Goal: Ask a question: Seek information or help from site administrators or community

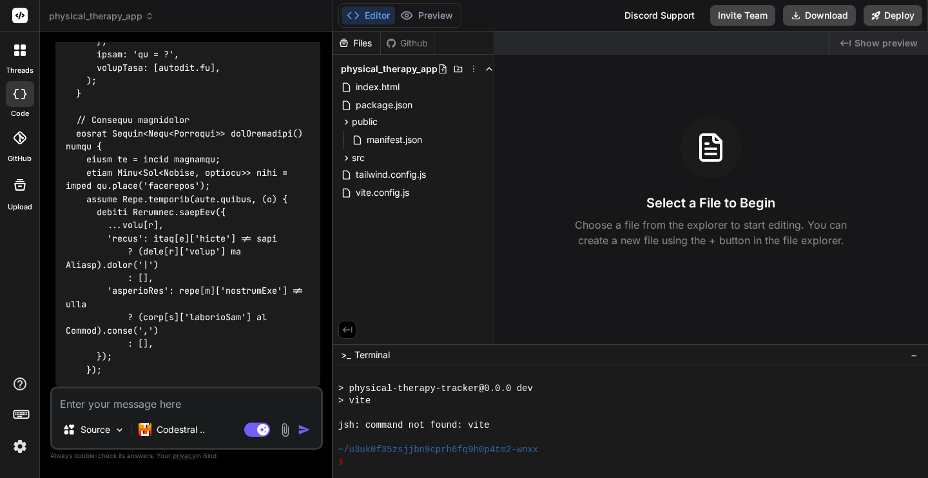
scroll to position [49237, 0]
click at [160, 401] on textarea at bounding box center [186, 400] width 269 height 23
type textarea "c"
type textarea "x"
type textarea "co"
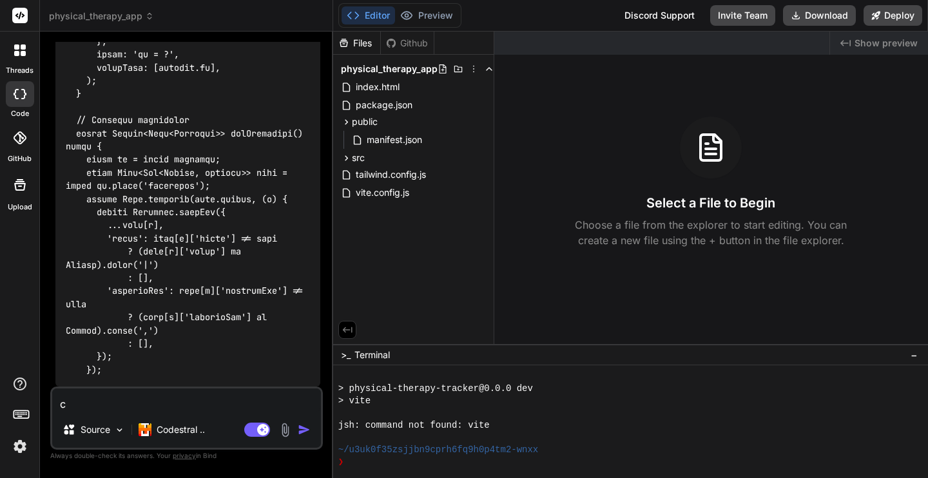
type textarea "x"
type textarea "con"
type textarea "x"
type textarea "cont"
type textarea "x"
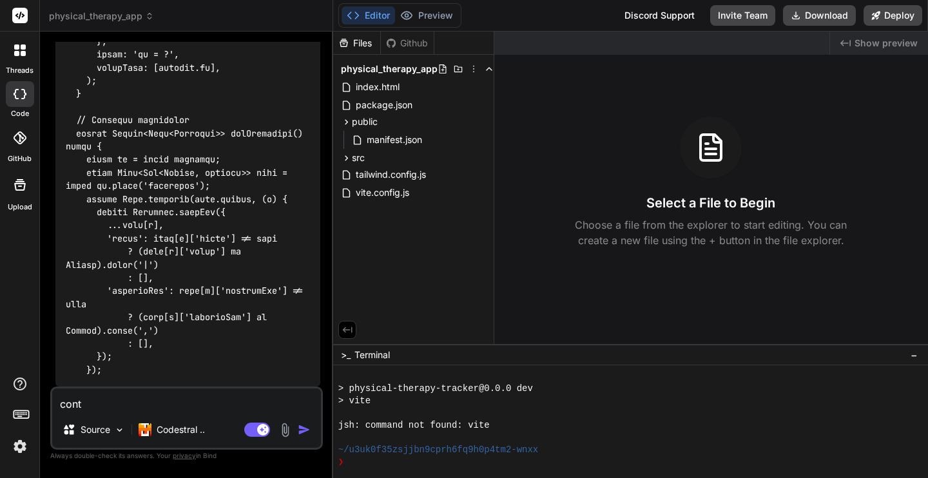
type textarea "conti"
type textarea "x"
type textarea "contin"
type textarea "x"
type textarea "continu"
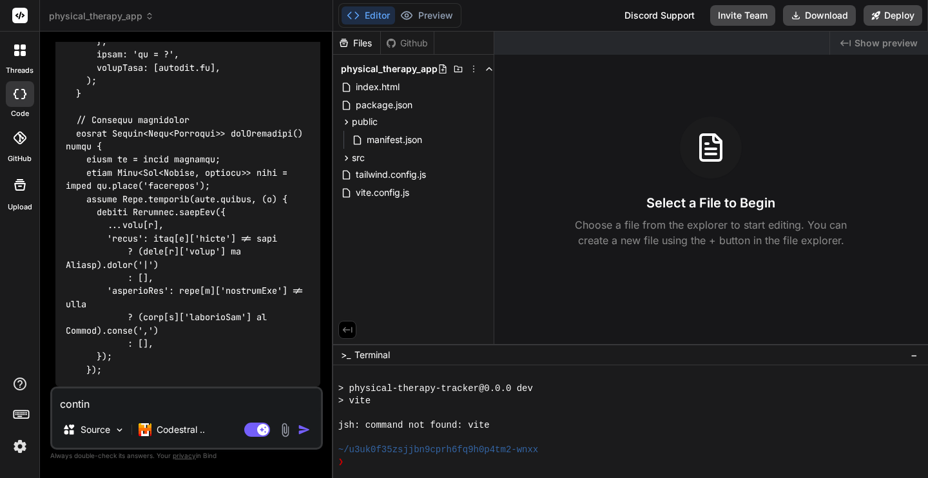
type textarea "x"
type textarea "continue"
type textarea "x"
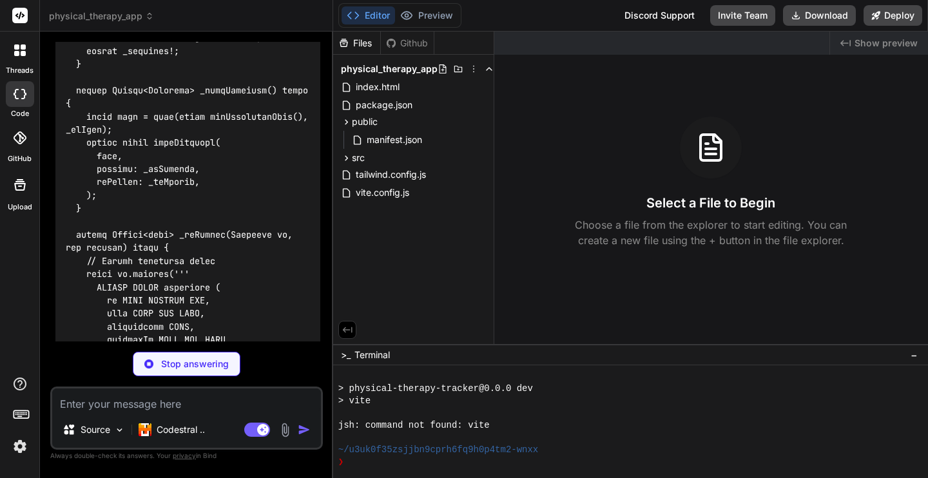
scroll to position [50182, 0]
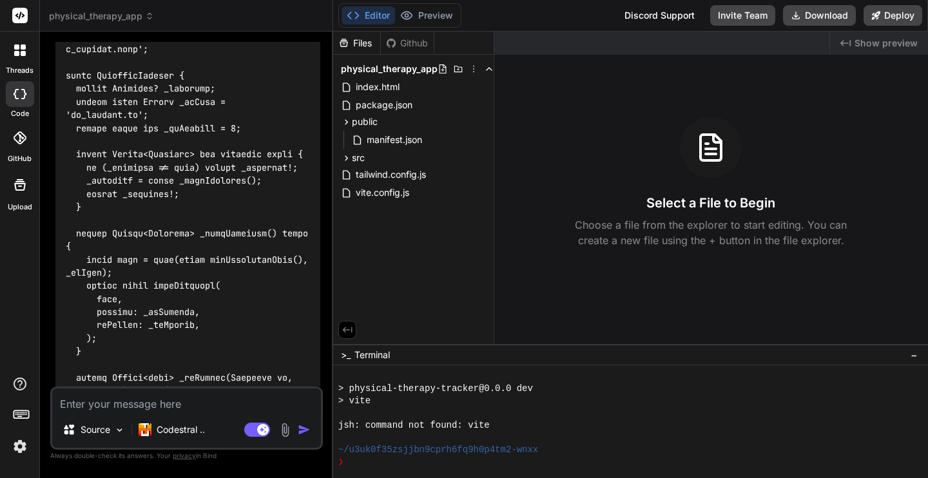
type textarea "x"
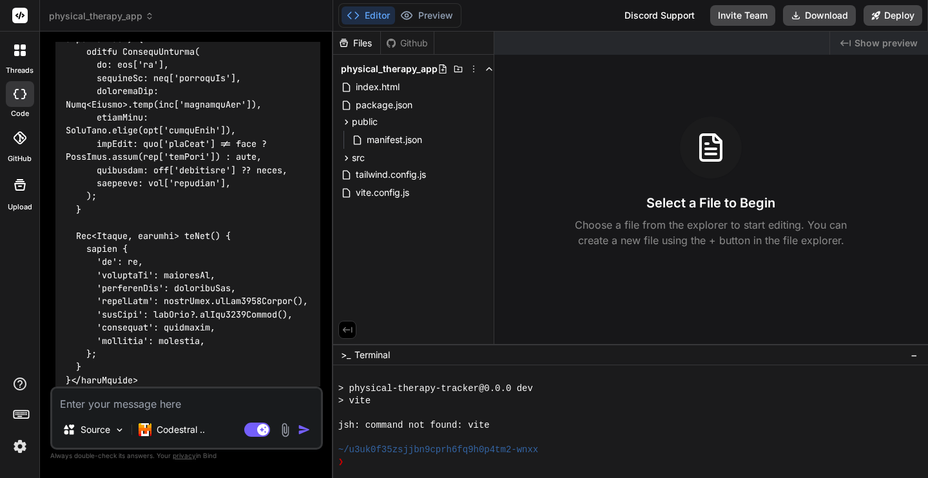
scroll to position [49532, 0]
click at [208, 403] on textarea at bounding box center [186, 400] width 269 height 23
type textarea "c"
type textarea "x"
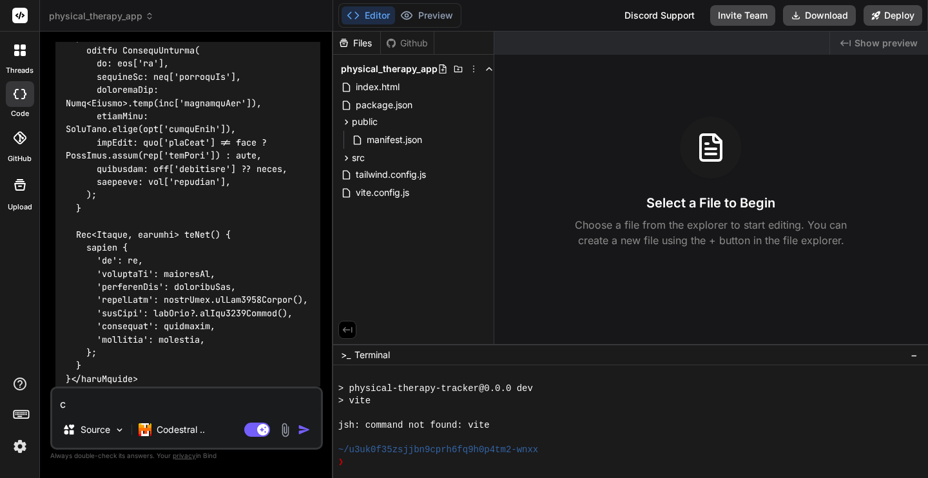
type textarea "co"
type textarea "x"
type textarea "con"
type textarea "x"
type textarea "cont"
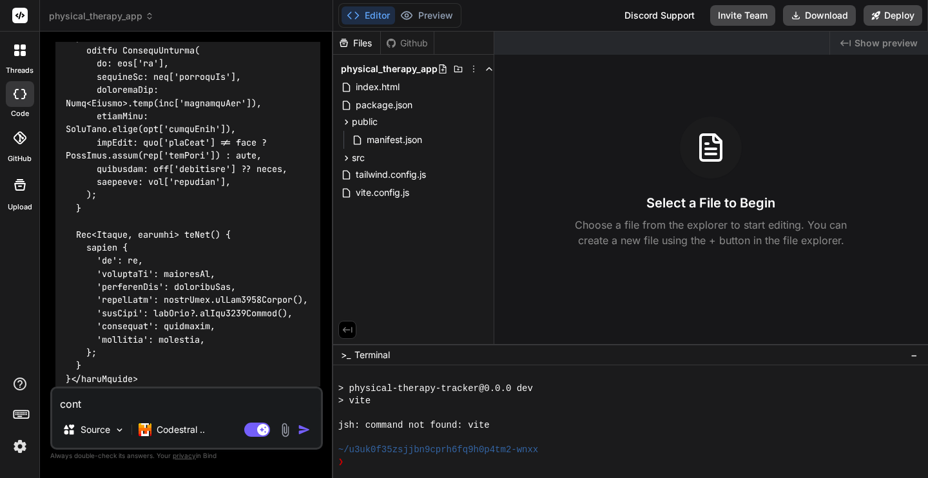
type textarea "x"
type textarea "conti"
type textarea "x"
type textarea "contin"
type textarea "x"
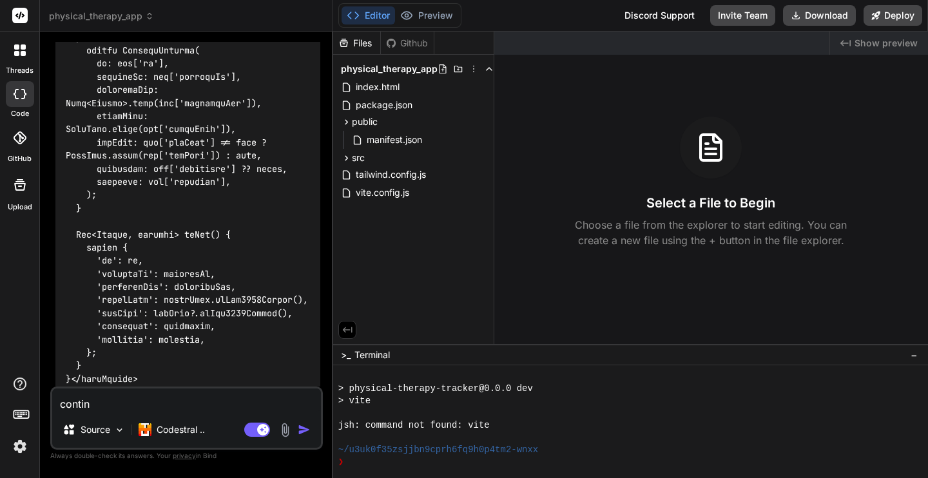
type textarea "continu"
type textarea "x"
type textarea "continue"
type textarea "x"
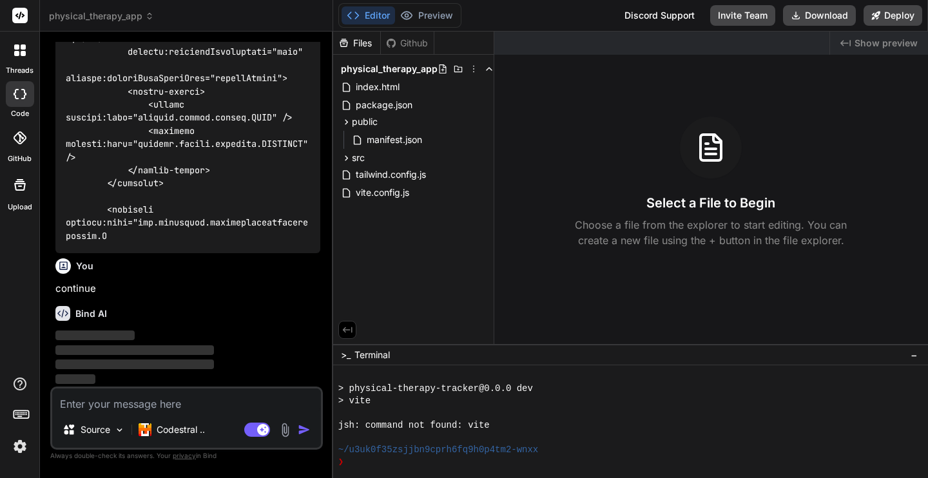
scroll to position [58272, 0]
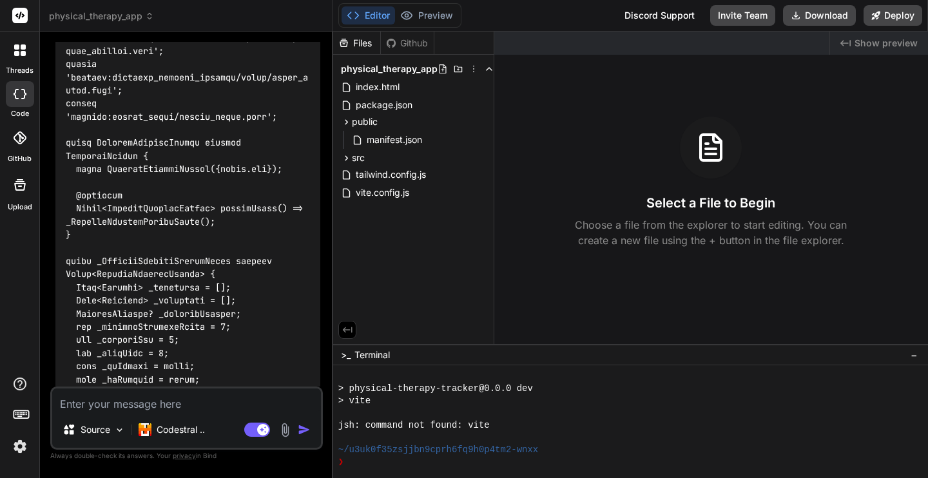
type textarea "x"
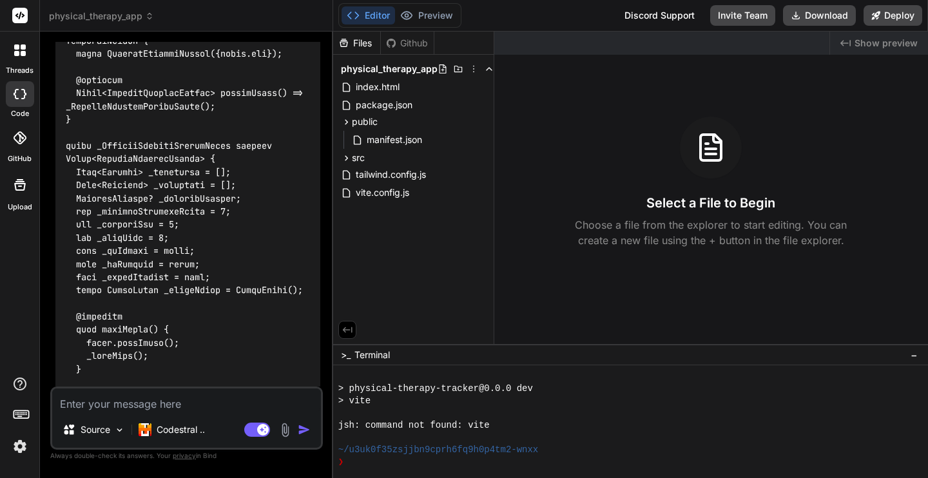
scroll to position [58388, 0]
click at [198, 404] on textarea at bounding box center [186, 400] width 269 height 23
type textarea "c"
type textarea "x"
type textarea "co"
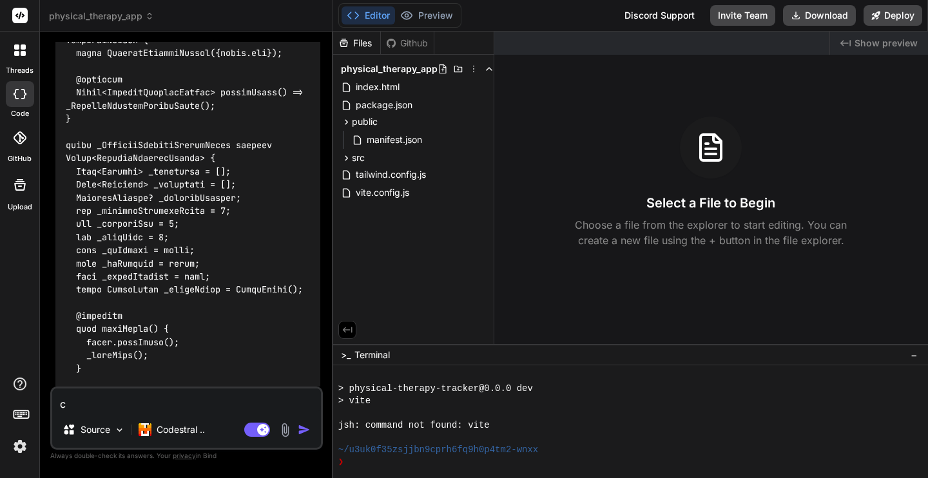
type textarea "x"
type textarea "con"
type textarea "x"
type textarea "cont"
type textarea "x"
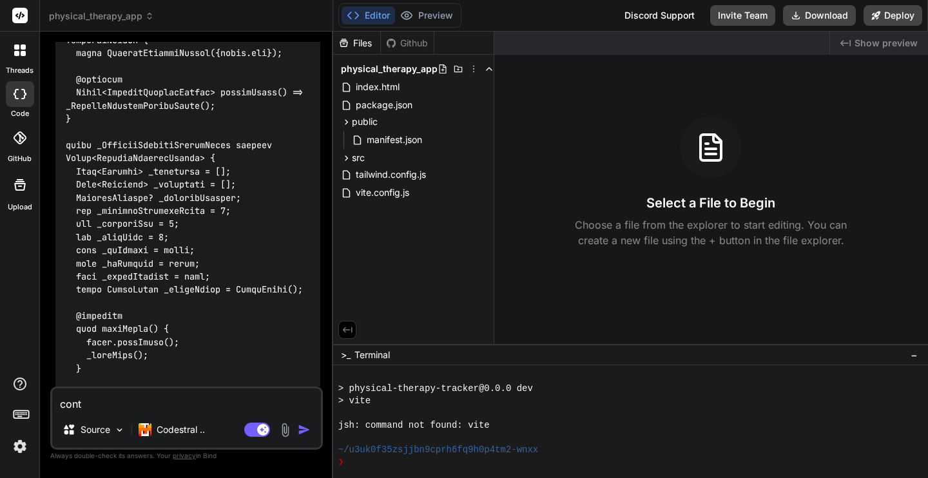
type textarea "conti"
type textarea "x"
type textarea "contin"
type textarea "x"
type textarea "continu"
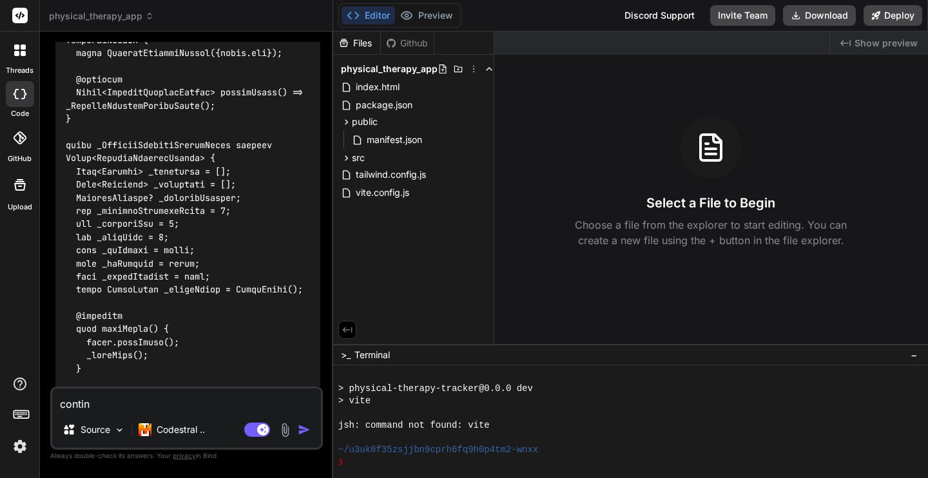
type textarea "x"
type textarea "continue"
type textarea "x"
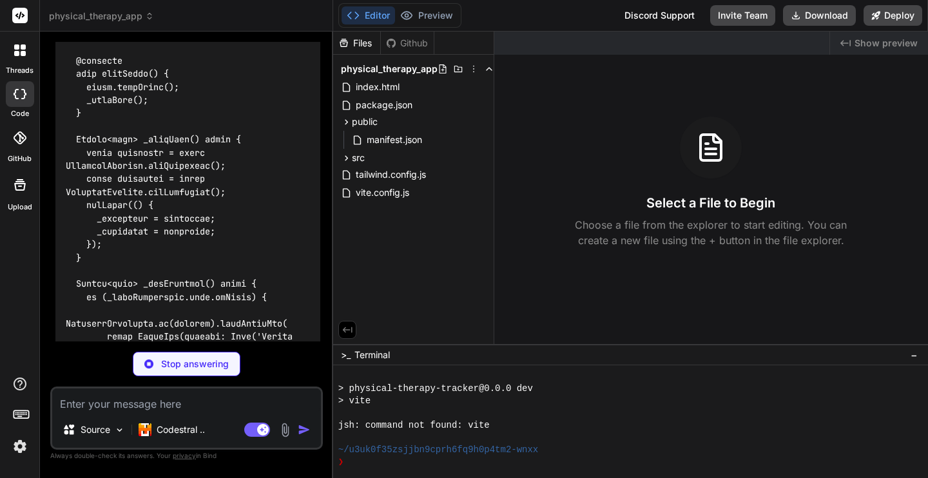
scroll to position [68964, 0]
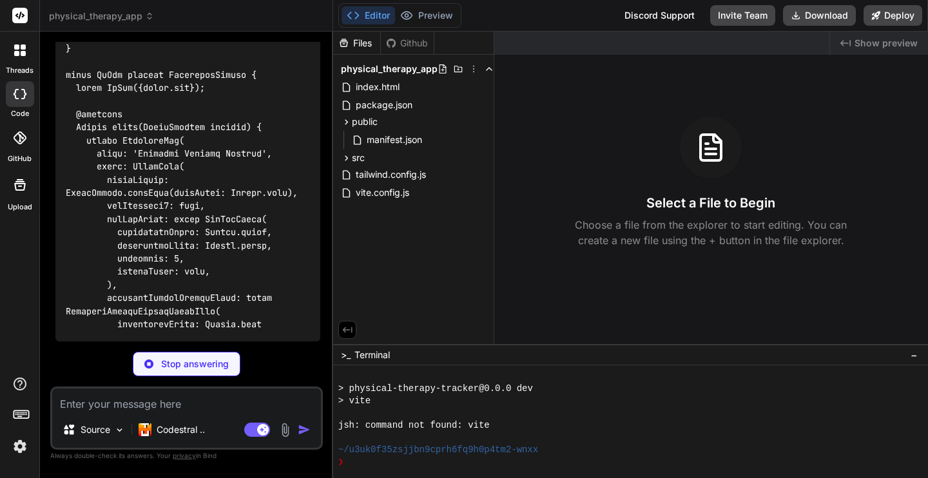
type textarea "x"
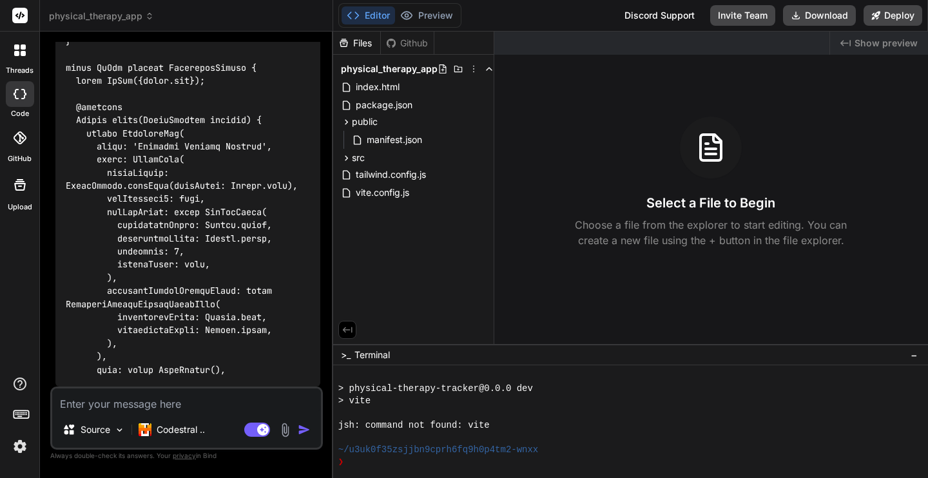
scroll to position [79766, 0]
type textarea "c"
type textarea "x"
type textarea "co"
type textarea "x"
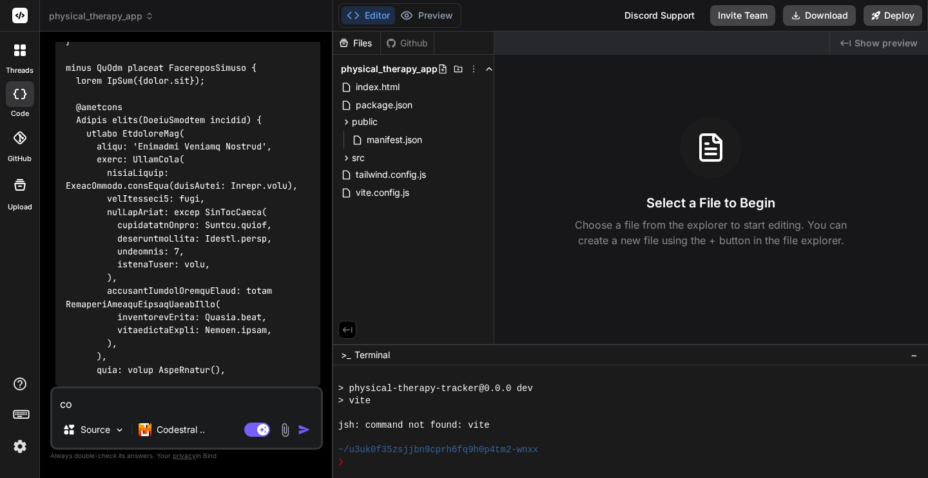
type textarea "con"
type textarea "x"
type textarea "cont"
type textarea "x"
type textarea "contin"
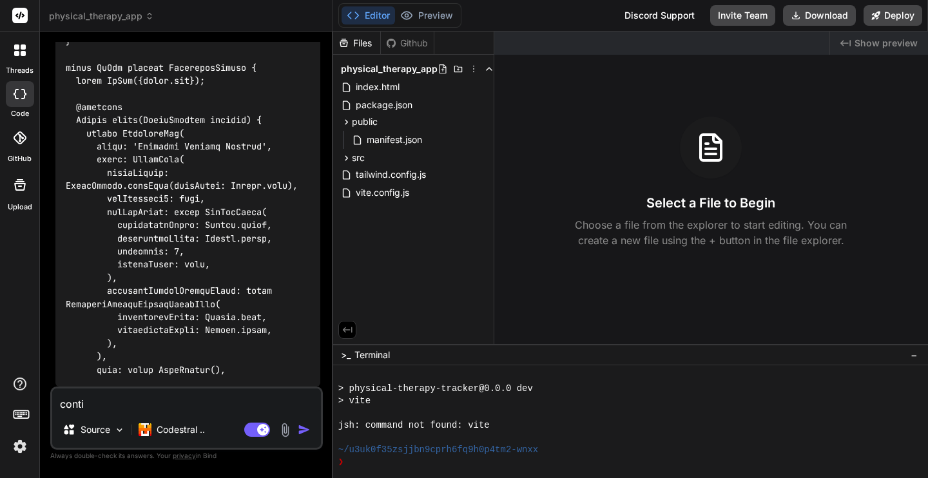
type textarea "x"
type textarea "continu"
type textarea "x"
type textarea "continue"
type textarea "x"
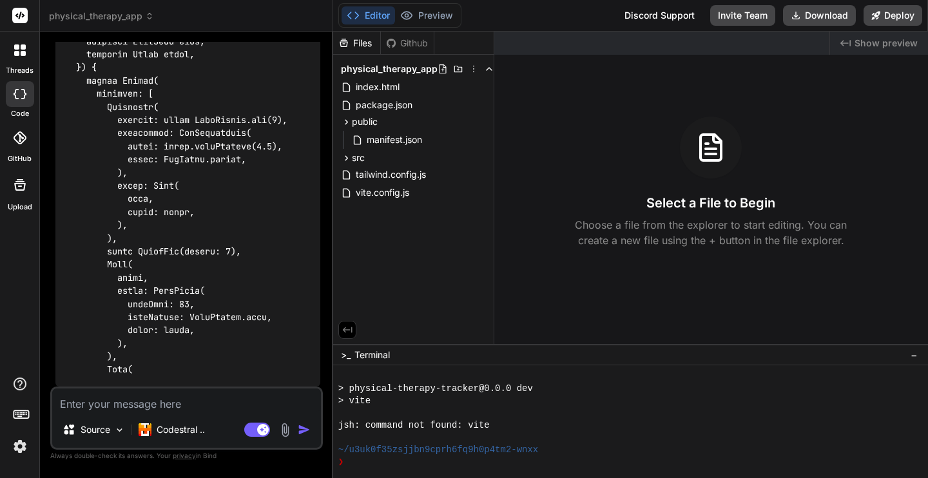
scroll to position [91468, 0]
type textarea "x"
click at [147, 407] on textarea at bounding box center [186, 400] width 269 height 23
type textarea "O"
type textarea "x"
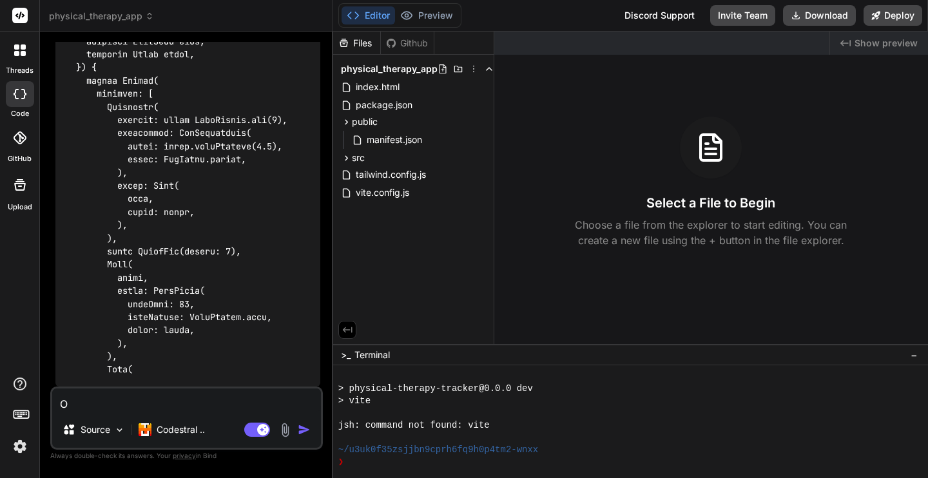
type textarea "Ok"
type textarea "x"
type textarea "Ok,"
type textarea "x"
type textarea "Ok,"
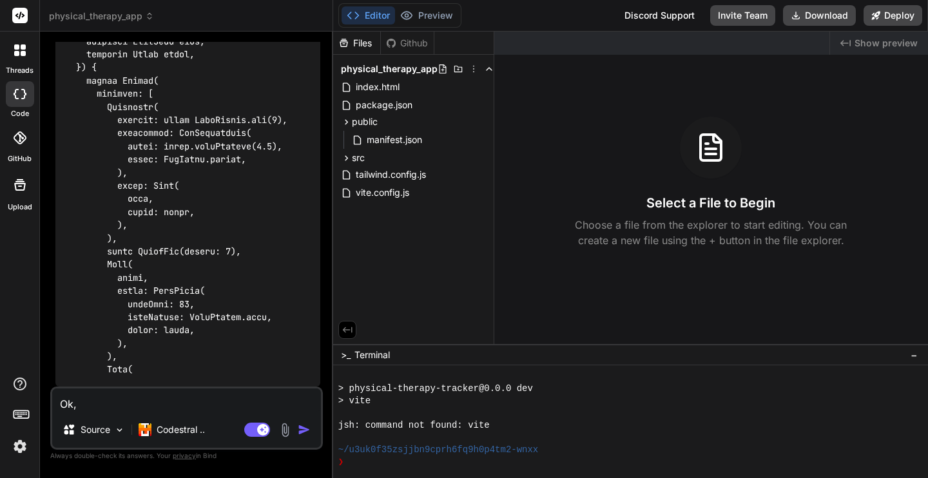
type textarea "x"
type textarea "Ok, s"
type textarea "x"
type textarea "Ok, so"
type textarea "x"
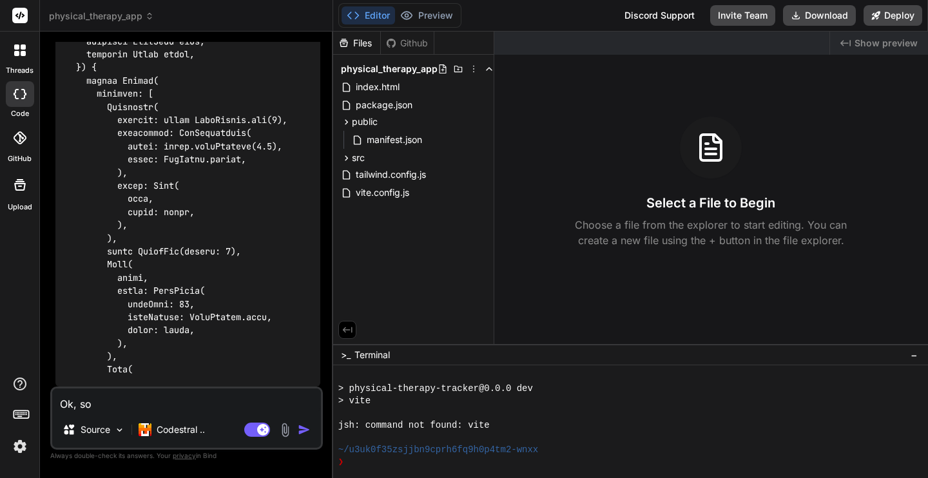
type textarea "Ok, so,"
type textarea "x"
type textarea "Ok, so,"
type textarea "x"
type textarea "Ok, so, a"
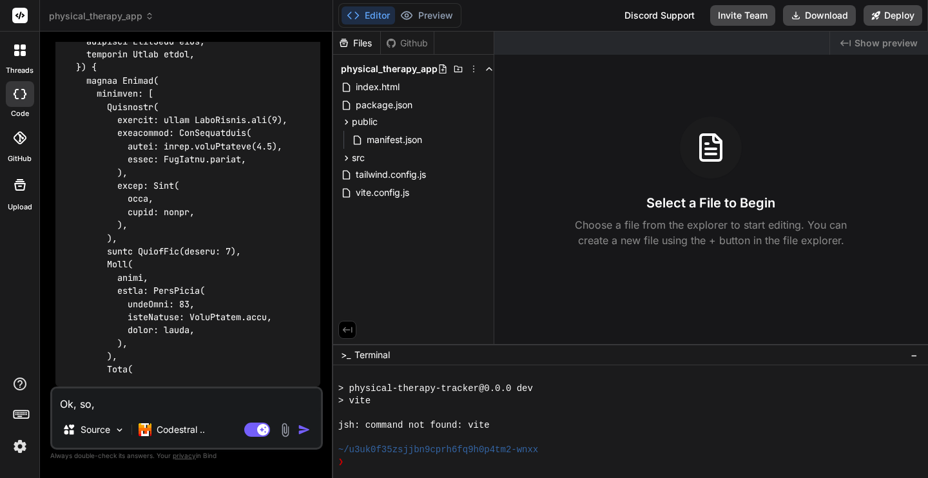
type textarea "x"
type textarea "Ok, so, as"
type textarea "x"
type textarea "Ok, so, as"
type textarea "x"
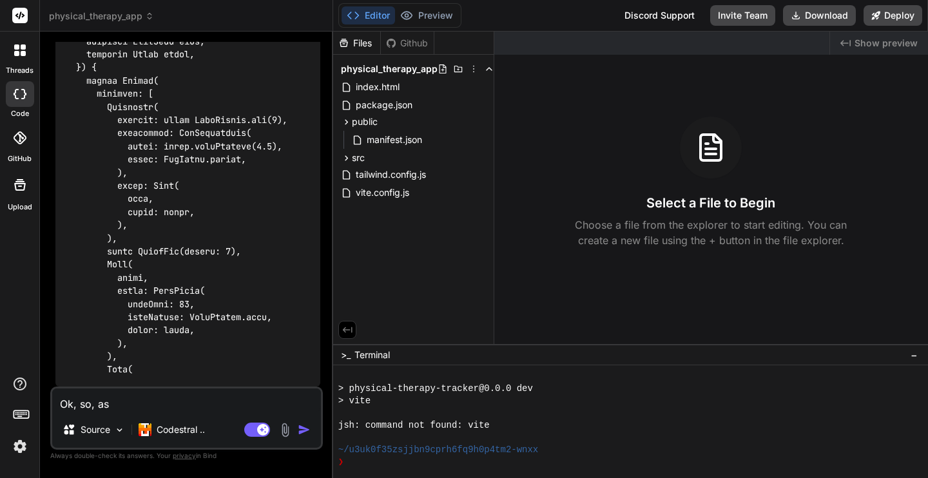
type textarea "Ok, so, as o"
type textarea "x"
type textarea "Ok, so, as of"
type textarea "x"
type textarea "Ok, so, as of"
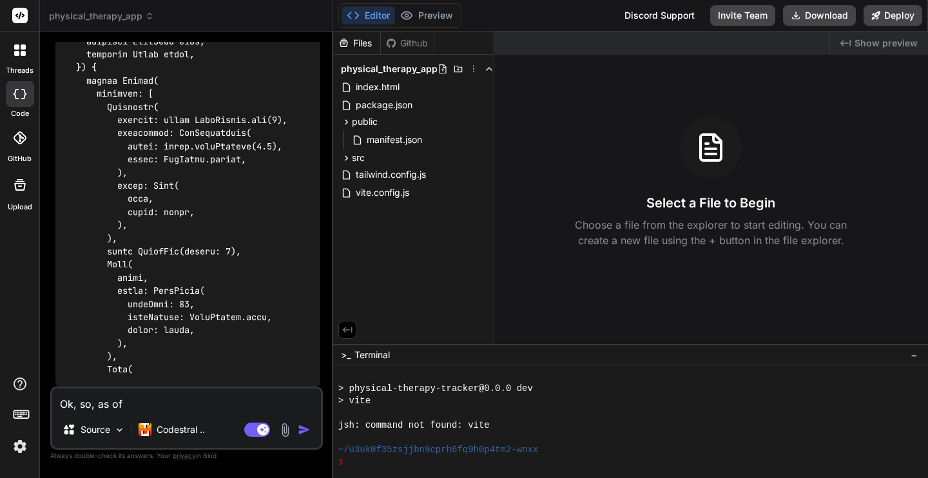
type textarea "x"
type textarea "Ok, so, as of r"
type textarea "x"
type textarea "Ok, so, as of ri"
type textarea "x"
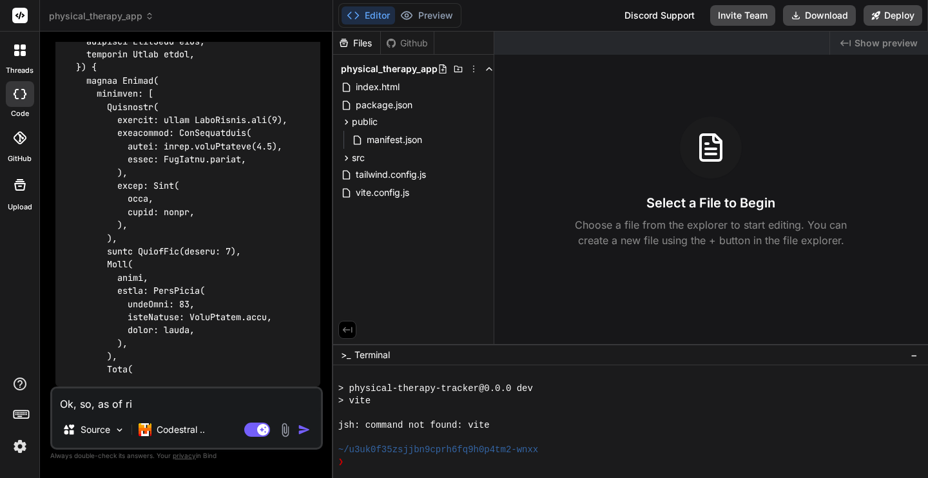
type textarea "Ok, so, as of rig"
type textarea "x"
type textarea "Ok, so, as of righ"
type textarea "x"
type textarea "Ok, so, as of right"
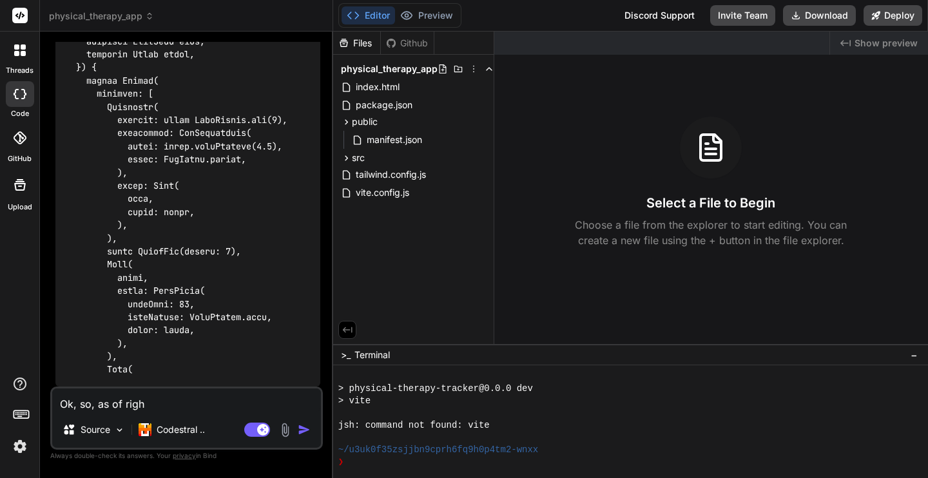
type textarea "x"
type textarea "Ok, so, as of right"
type textarea "x"
type textarea "Ok, so, as of right n"
type textarea "x"
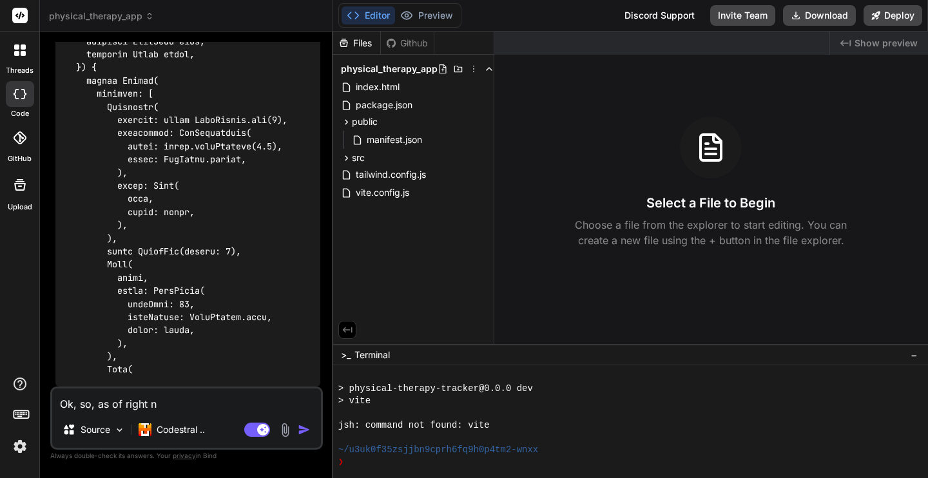
type textarea "Ok, so, as of right no"
type textarea "x"
type textarea "Ok, so, as of right now"
type textarea "x"
type textarea "Ok, so, as of right now,"
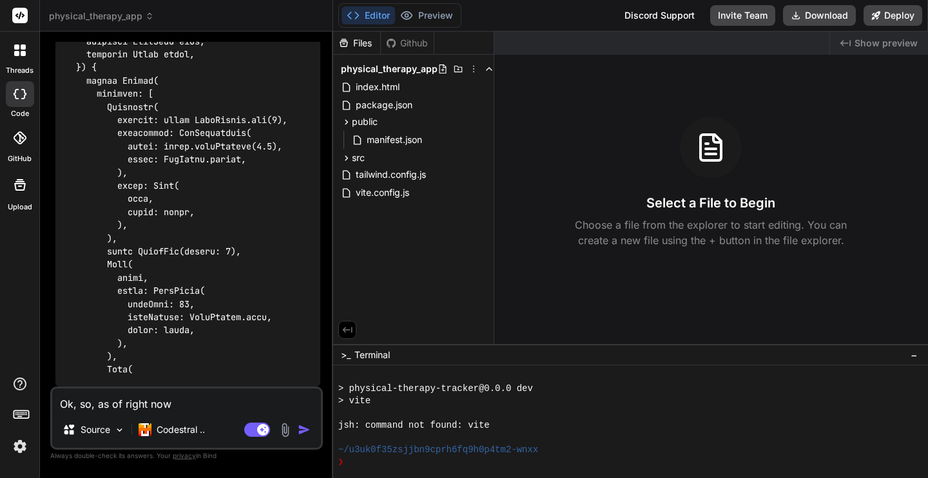
type textarea "x"
type textarea "Ok, so, as of right now,"
type textarea "x"
type textarea "Ok, so, as of right now, i"
type textarea "x"
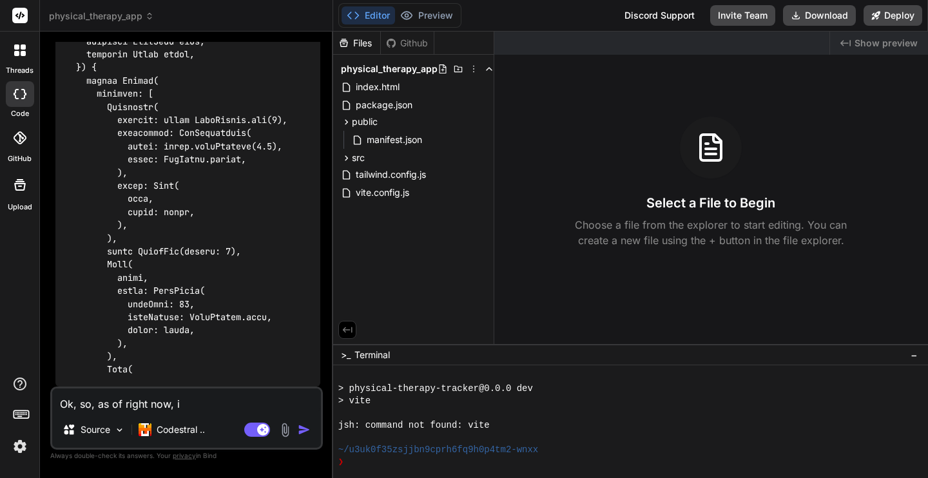
type textarea "Ok, so, as of right now, it"
type textarea "x"
type textarea "Ok, so, as of right now, it"
type textarea "x"
type textarea "Ok, so, as of right now, it l"
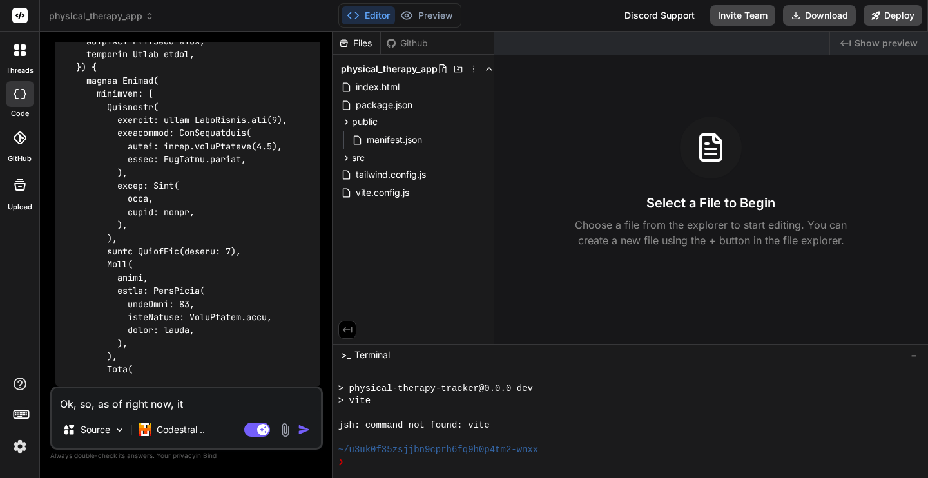
type textarea "x"
type textarea "Ok, so, as of right now, it lo"
type textarea "x"
type textarea "Ok, so, as of right now, it loo"
type textarea "x"
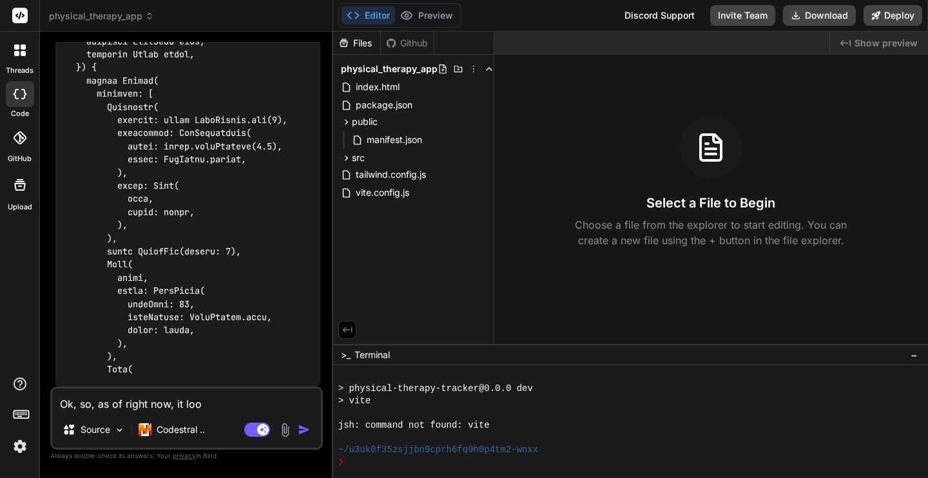
type textarea "Ok, so, as of right now, it look"
type textarea "x"
type textarea "Ok, so, as of right now, it looks"
type textarea "x"
type textarea "Ok, so, as of right now, it looks"
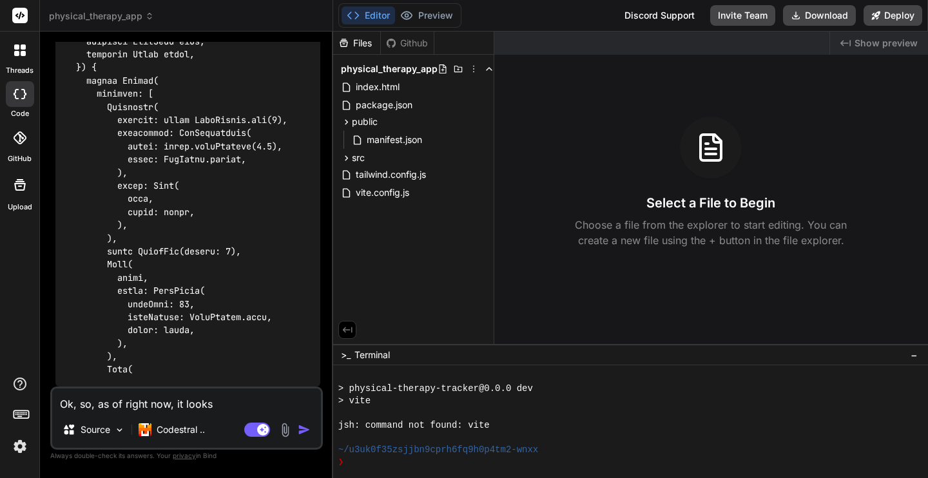
type textarea "x"
type textarea "Ok, so, as of right now, it looks l"
type textarea "x"
type textarea "Ok, so, as of right now, it looks li"
type textarea "x"
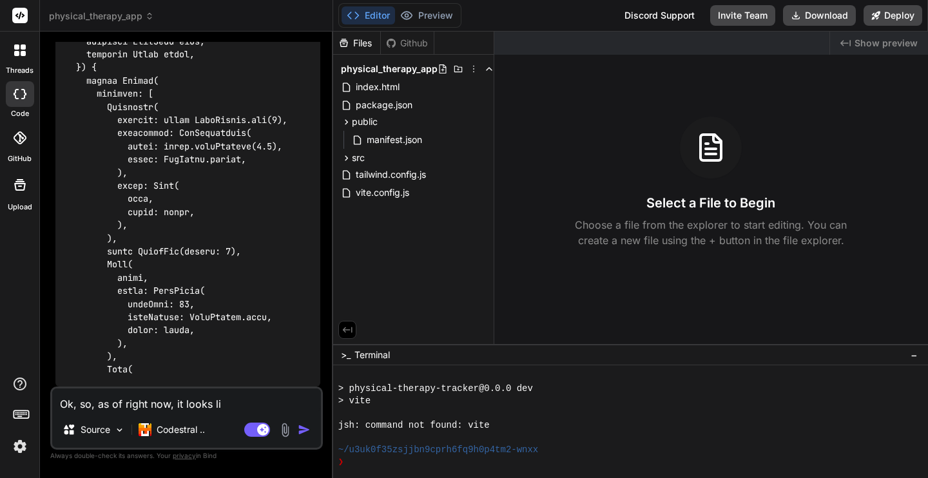
type textarea "Ok, so, as of right now, it looks lik"
type textarea "x"
type textarea "Ok, so, as of right now, it looks like"
type textarea "x"
type textarea "Ok, so, as of right now, it looks like"
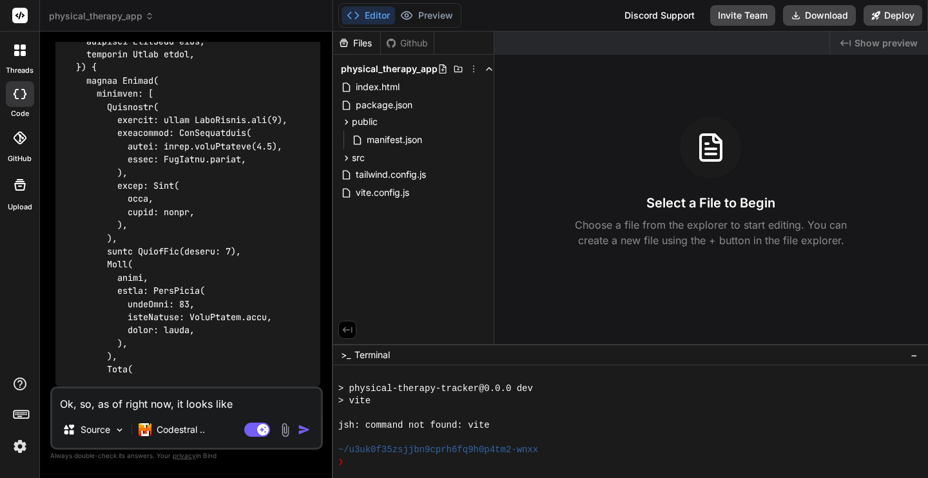
type textarea "x"
type textarea "Ok, so, as of right now, it looks like i"
type textarea "x"
type textarea "Ok, so, as of right now, it looks like in"
type textarea "x"
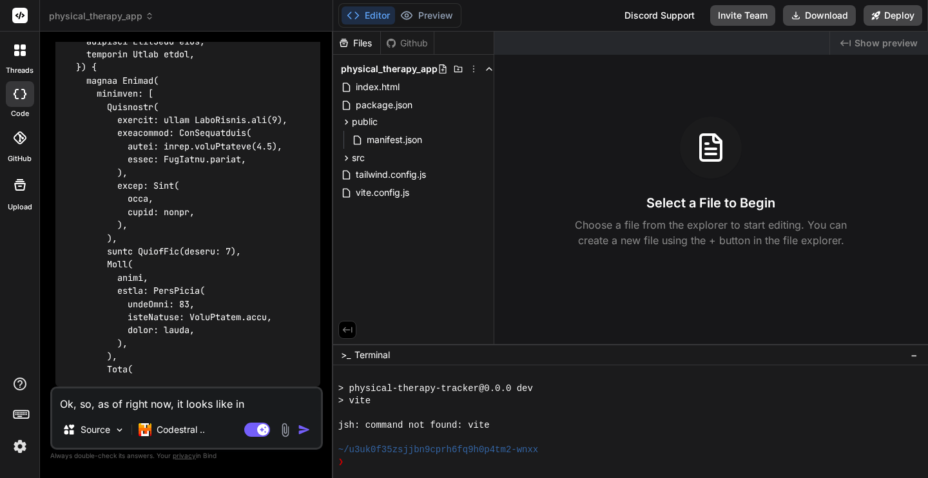
type textarea "Ok, so, as of right now, it looks like in"
type textarea "x"
type textarea "Ok, so, as of right now, it looks like in o"
type textarea "x"
type textarea "Ok, so, as of right now, it looks like in ou"
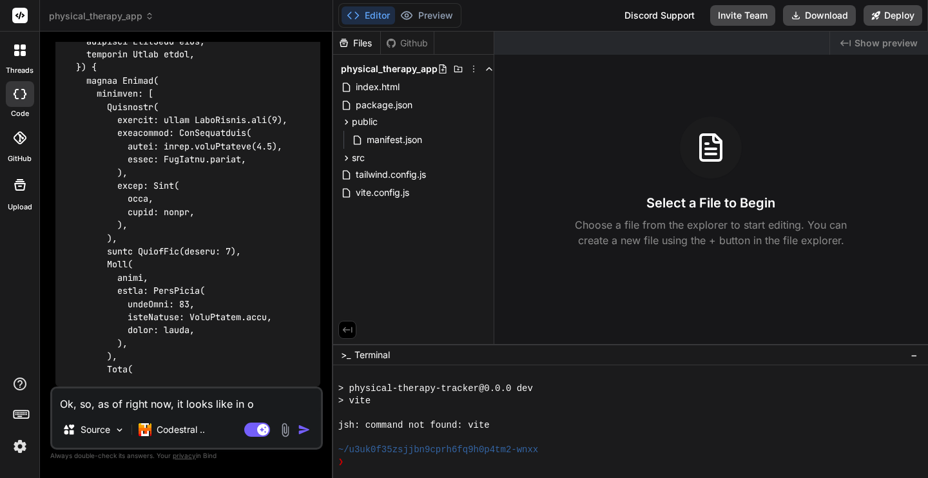
type textarea "x"
type textarea "Ok, so, as of right now, it looks like in our"
type textarea "x"
type textarea "Ok, so, as of right now, it looks like in our"
type textarea "x"
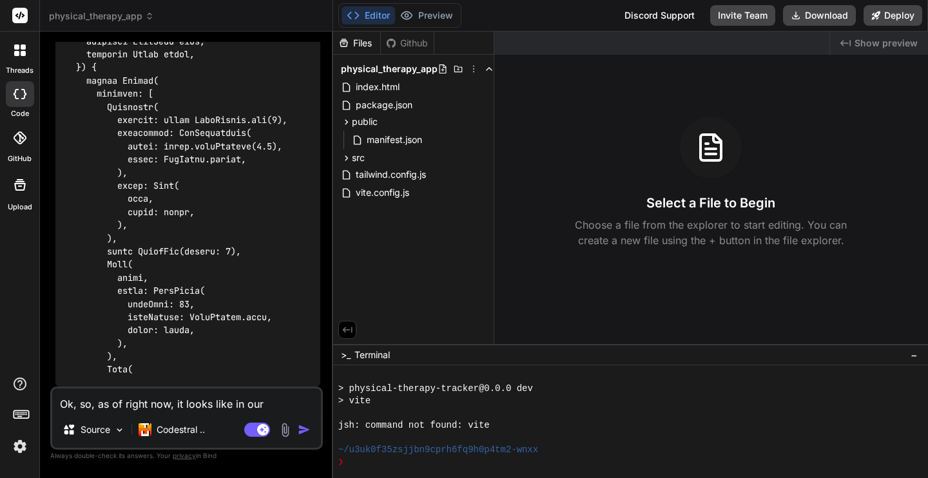
type textarea "Ok, so, as of right now, it looks like in our s"
type textarea "x"
type textarea "Ok, so, as of right now, it looks like in our st"
type textarea "x"
type textarea "Ok, so, as of right now, it looks like in our str"
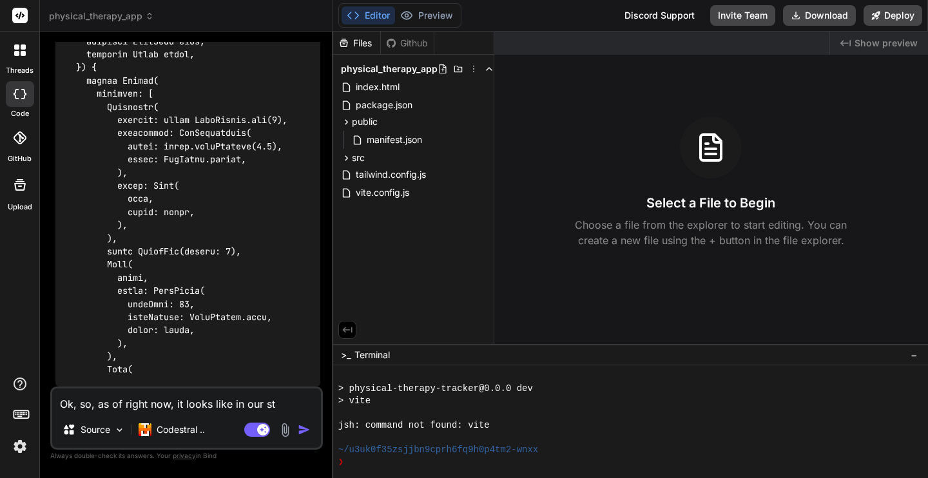
type textarea "x"
type textarea "Ok, so, as of right now, it looks like in our stru"
type textarea "x"
type textarea "Ok, so, as of right now, it looks like in our struc"
type textarea "x"
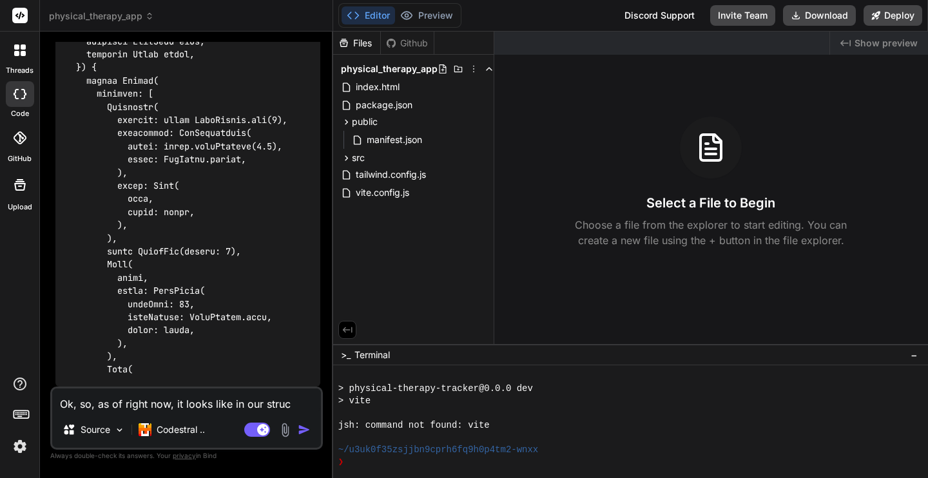
type textarea "Ok, so, as of right now, it looks like in our struct"
type textarea "x"
type textarea "Ok, so, as of right now, it looks like in our structu"
type textarea "x"
type textarea "Ok, so, as of right now, it looks like in our structur"
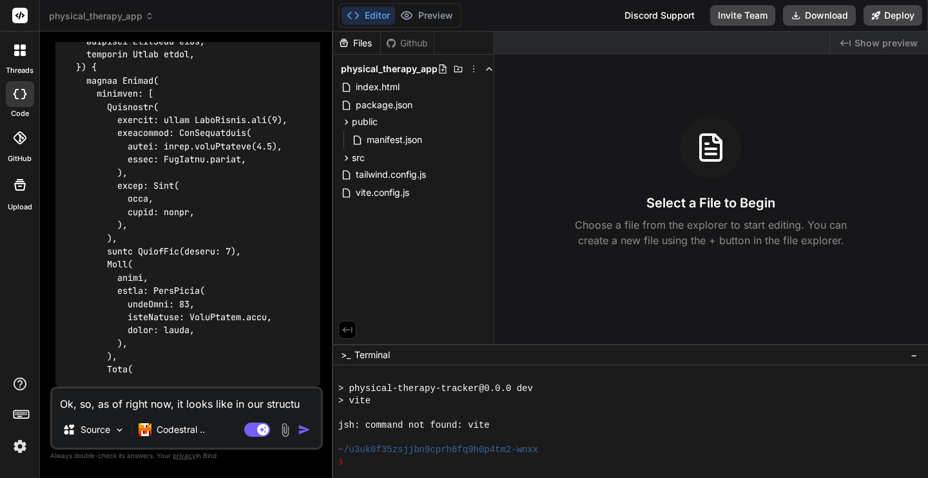
type textarea "x"
type textarea "Ok, so, as of right now, it looks like in our structure"
type textarea "x"
type textarea "Ok, so, as of right now, it looks like in our structure,"
type textarea "x"
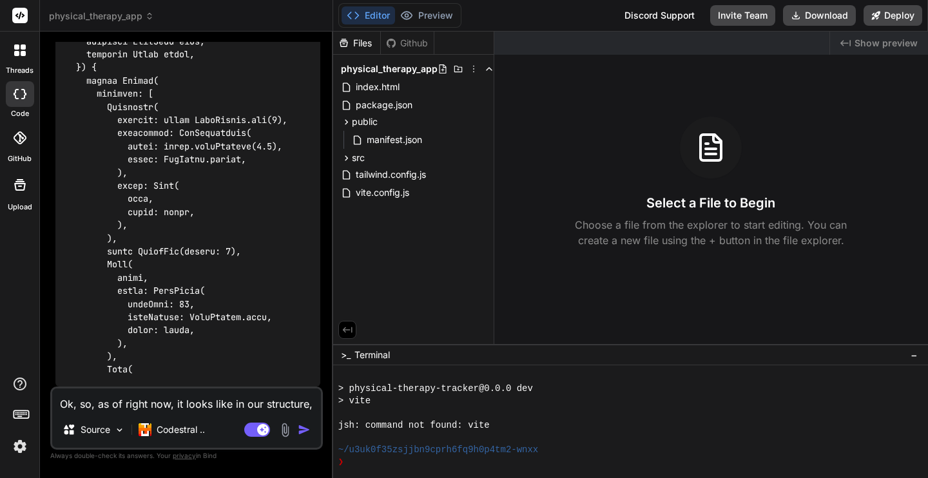
type textarea "Ok, so, as of right now, it looks like in our structure,"
type textarea "x"
type textarea "Ok, so, as of right now, it looks like in our structure, I"
type textarea "x"
type textarea "Ok, so, as of right now, it looks like in our structure, I"
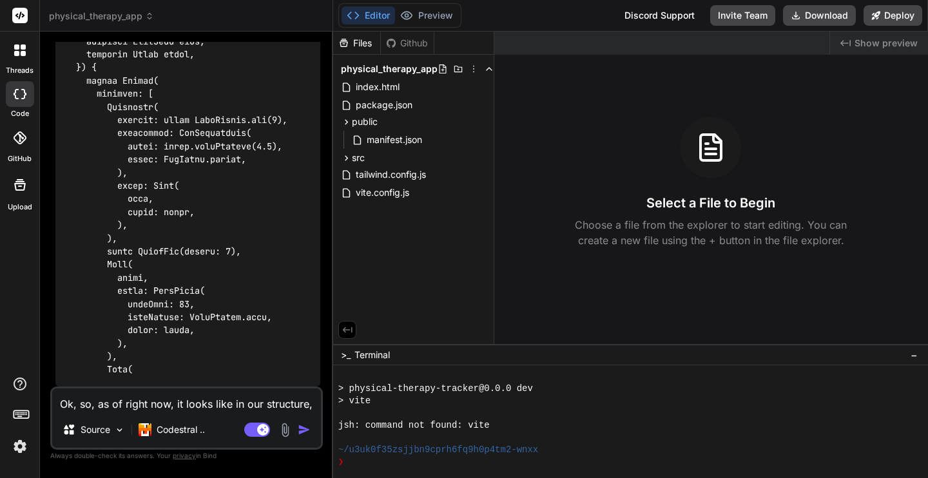
type textarea "x"
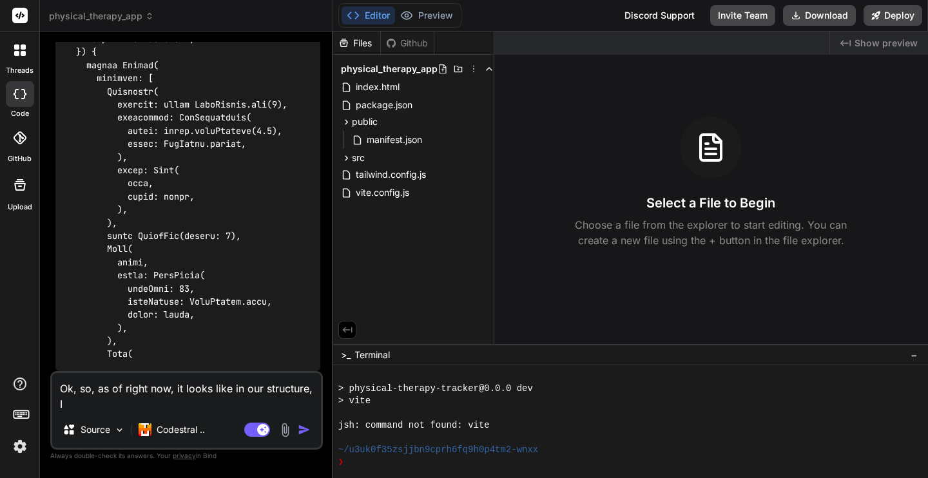
type textarea "Ok, so, as of right now, it looks like in our structure, I a"
type textarea "x"
type textarea "Ok, so, as of right now, it looks like in our structure, I am"
type textarea "x"
type textarea "Ok, so, as of right now, it looks like in our structure, I am"
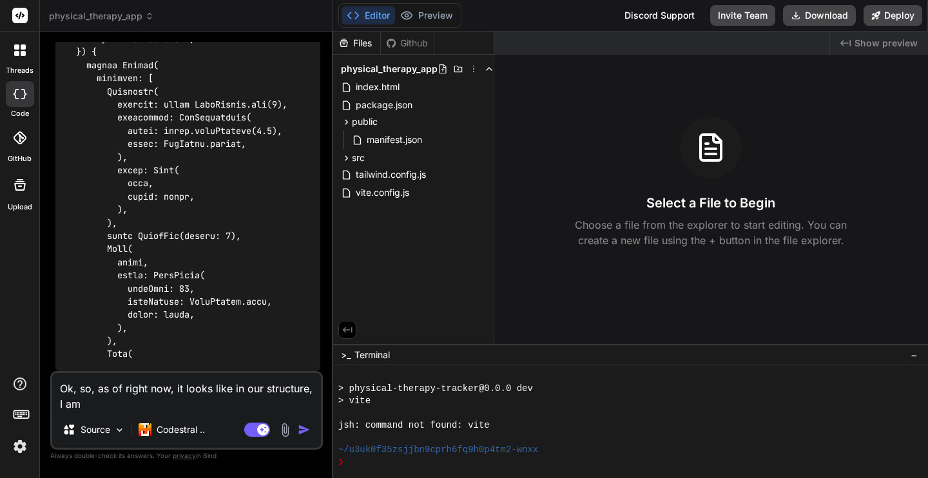
type textarea "x"
type textarea "Ok, so, as of right now, it looks like in our structure, I am m"
type textarea "x"
type textarea "Ok, so, as of right now, it looks like in our structure, I am mi"
type textarea "x"
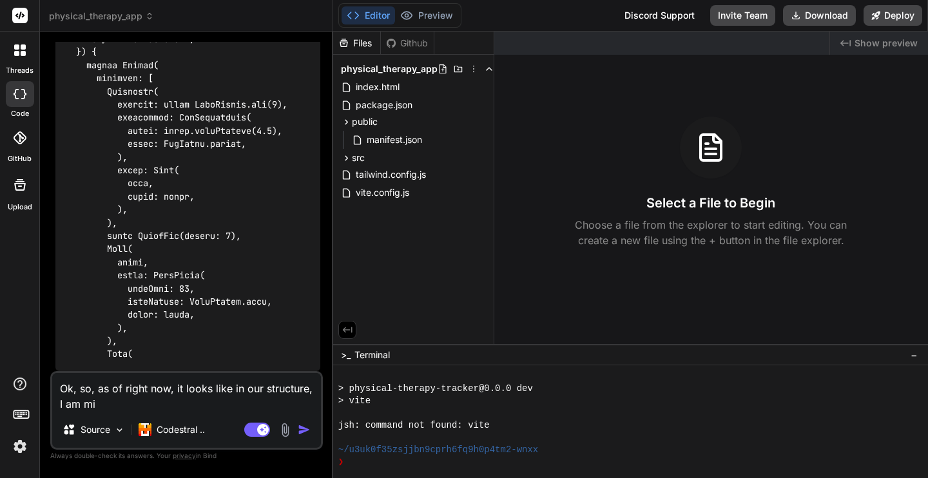
type textarea "Ok, so, as of right now, it looks like in our structure, I am mis"
type textarea "x"
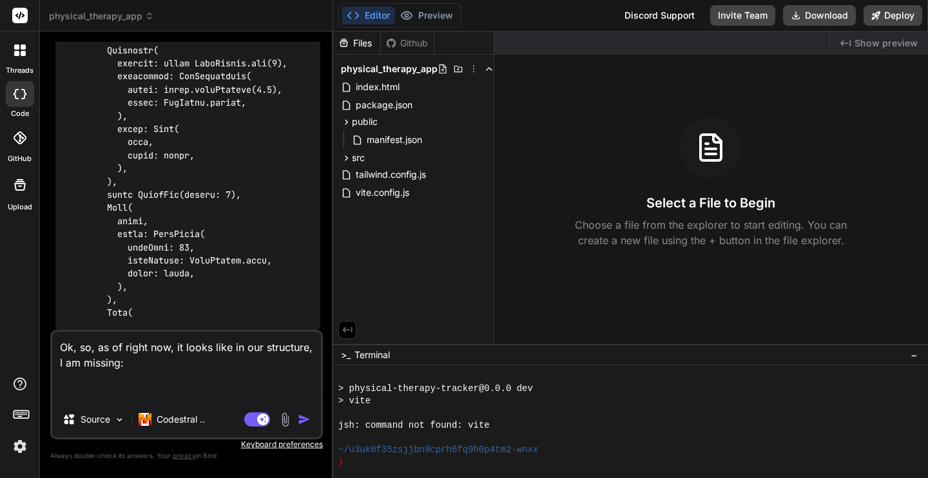
paste textarea "│ ├── models/ │ │ ├── exercise.dart │ │ ├── therapy.dart"
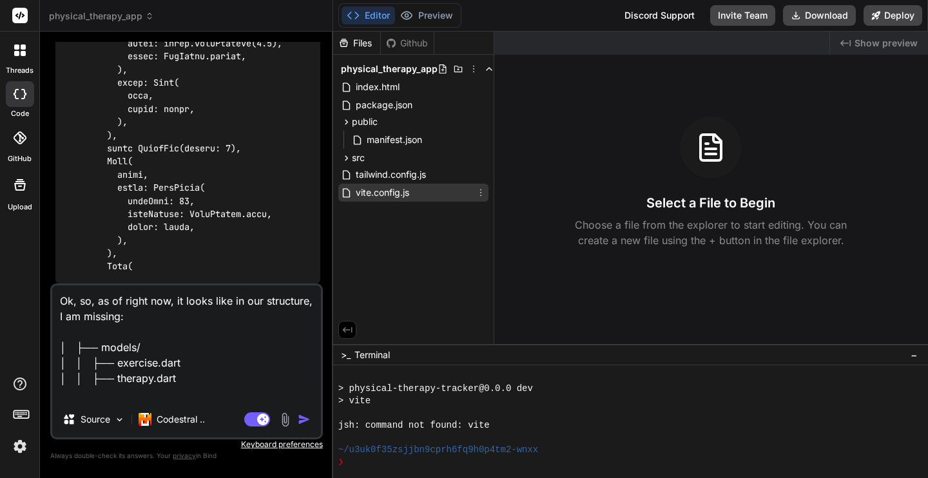
paste textarea "│ └── widgets/ │ ├── exercise_card.dart │ └── navigation_bar.dart"
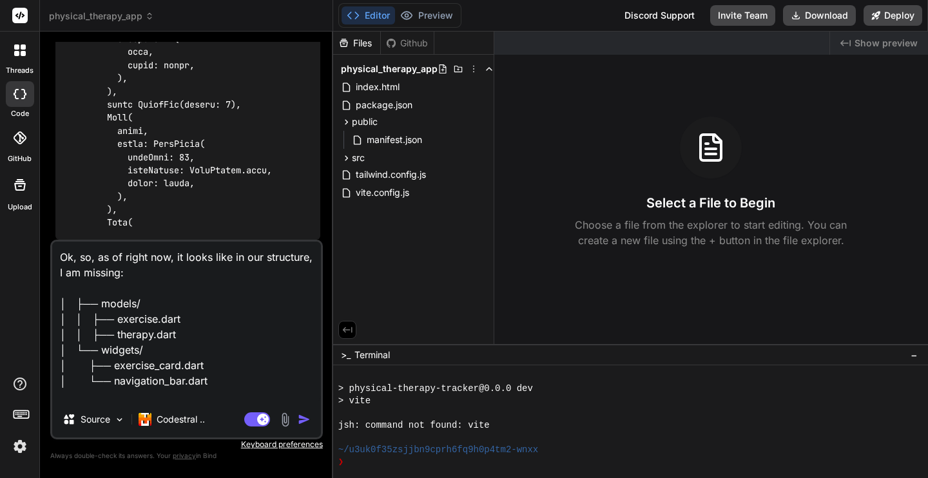
click at [229, 391] on textarea "Ok, so, as of right now, it looks like in our structure, I am missing: │ ├── mo…" at bounding box center [186, 322] width 269 height 160
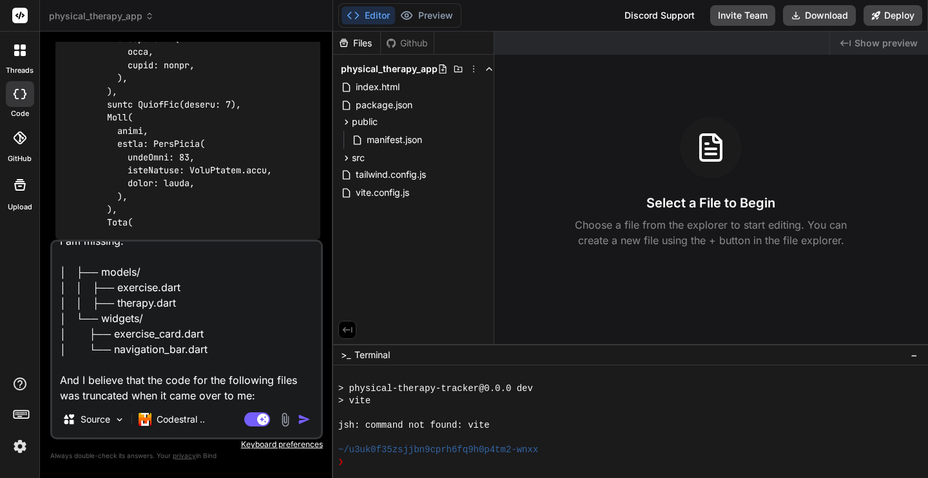
scroll to position [64, 0]
paste textarea "│ ├── screens/"
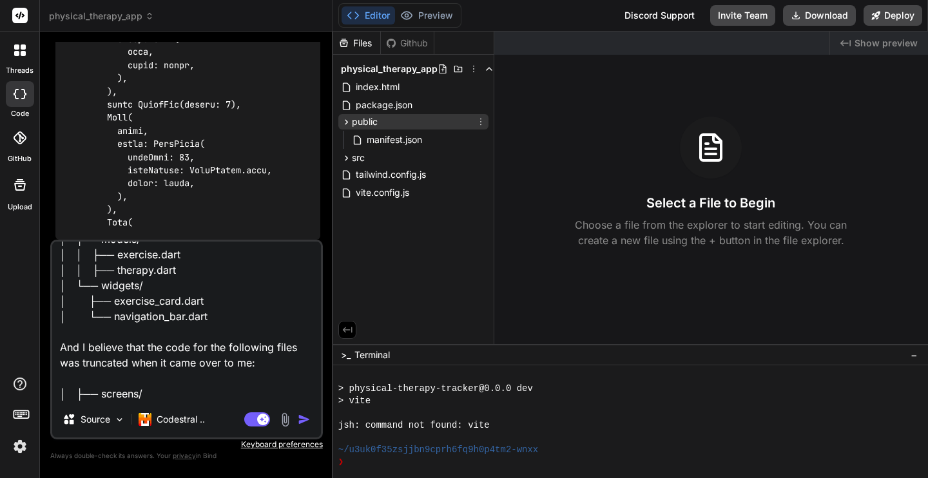
paste textarea "│ │ ├── reminders_screen.dart"
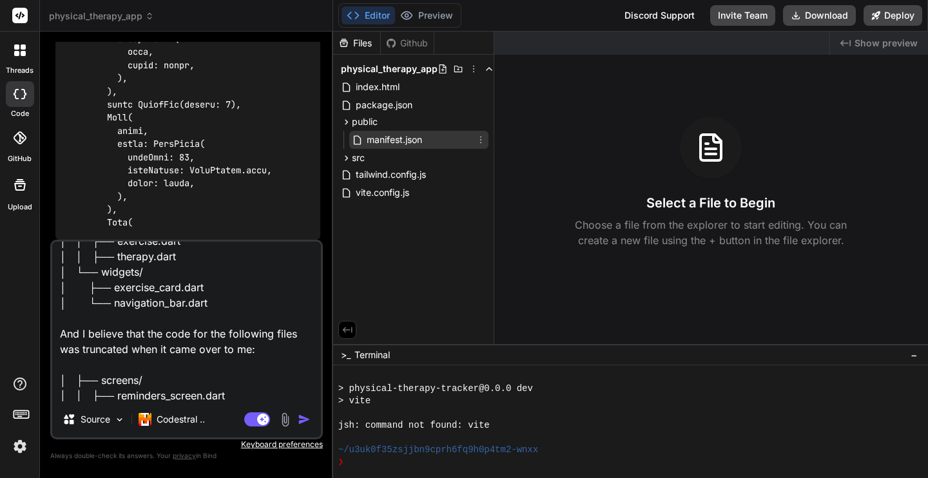
paste textarea "│ │ └── workout_session_screen.dart"
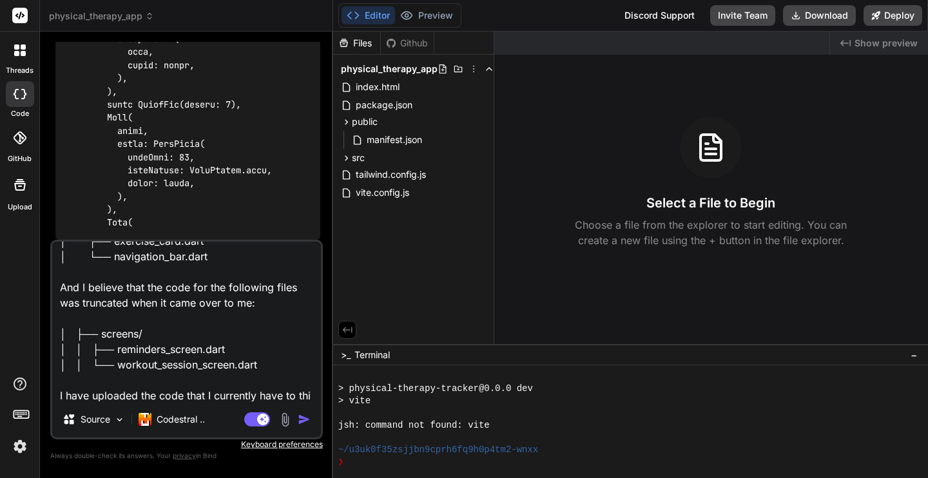
scroll to position [140, 0]
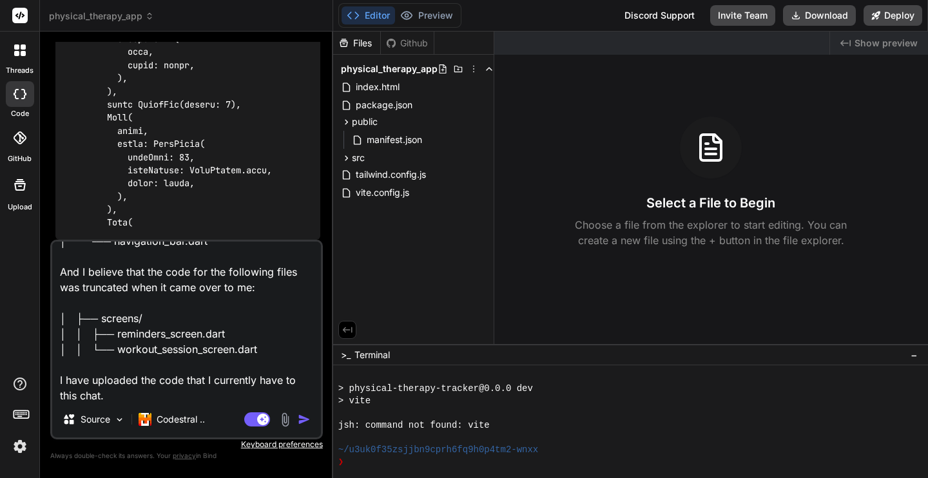
click at [286, 420] on img at bounding box center [285, 420] width 15 height 15
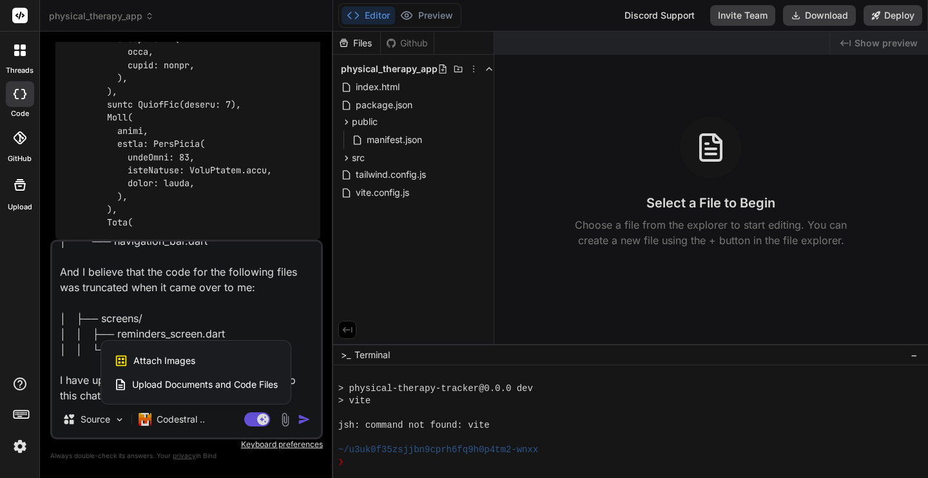
click at [240, 383] on span "Upload Documents and Code Files" at bounding box center [205, 384] width 146 height 13
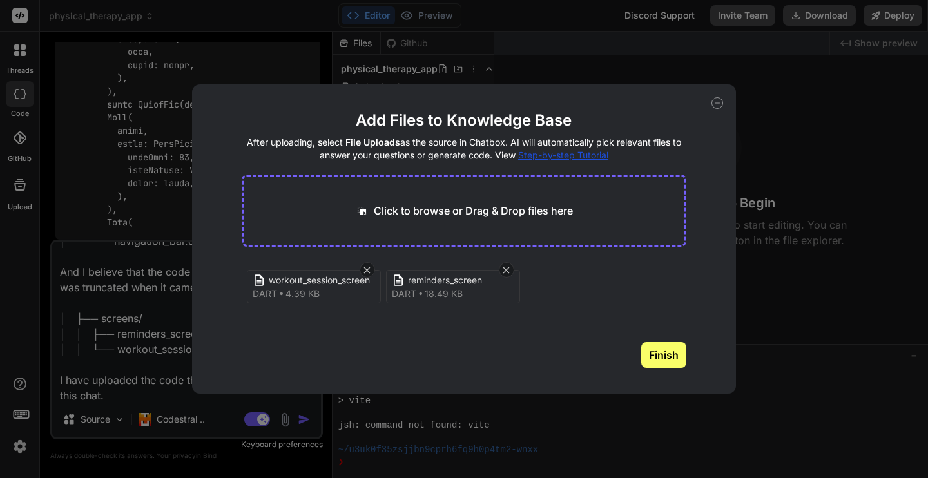
click at [674, 353] on button "Finish" at bounding box center [663, 355] width 45 height 26
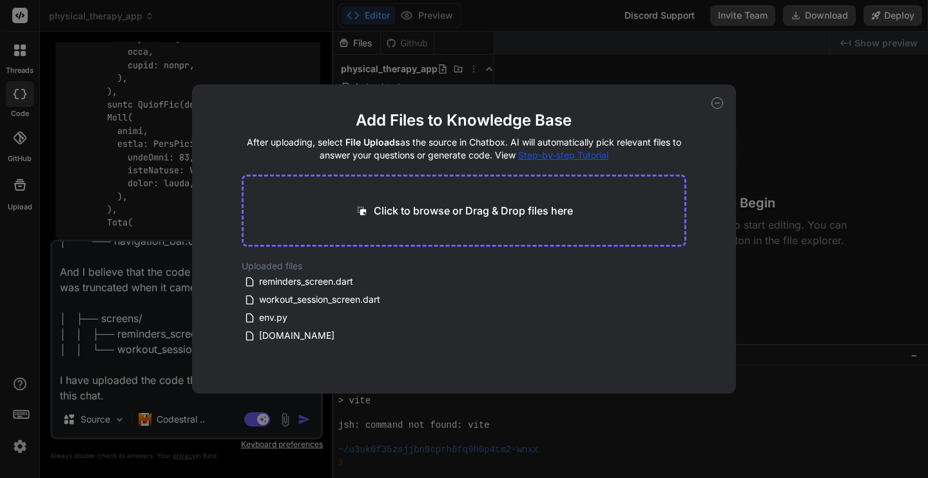
click at [717, 102] on icon at bounding box center [718, 103] width 12 height 12
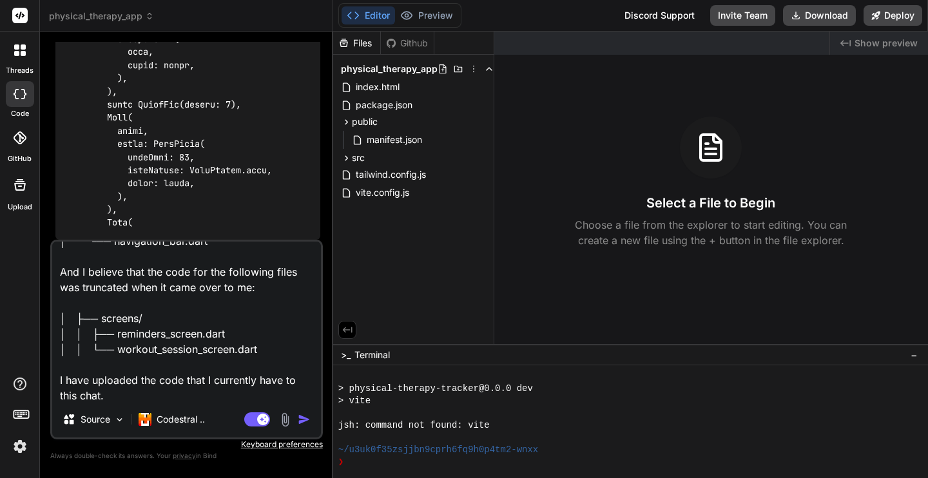
scroll to position [142, 0]
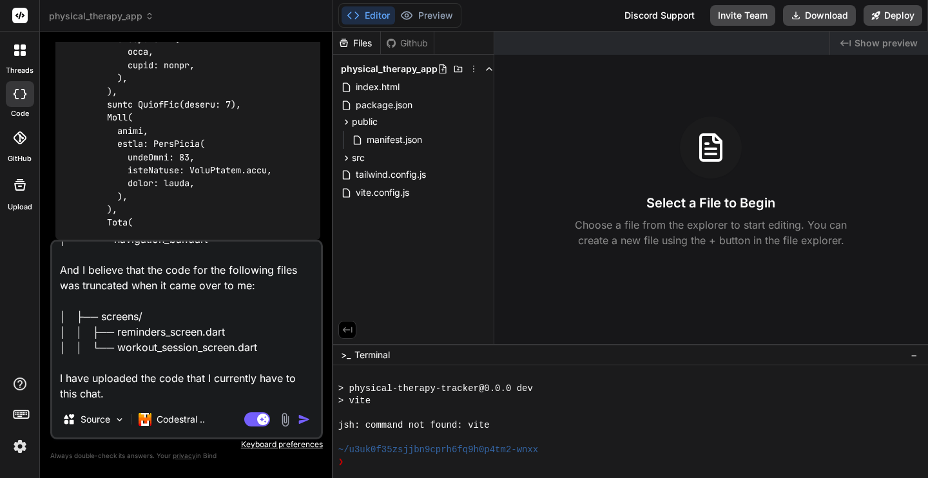
click at [186, 378] on textarea "Ok, so, as of right now, it looks like in our structure, I am missing: │ ├── mo…" at bounding box center [186, 322] width 269 height 160
click at [300, 416] on img "button" at bounding box center [304, 419] width 13 height 13
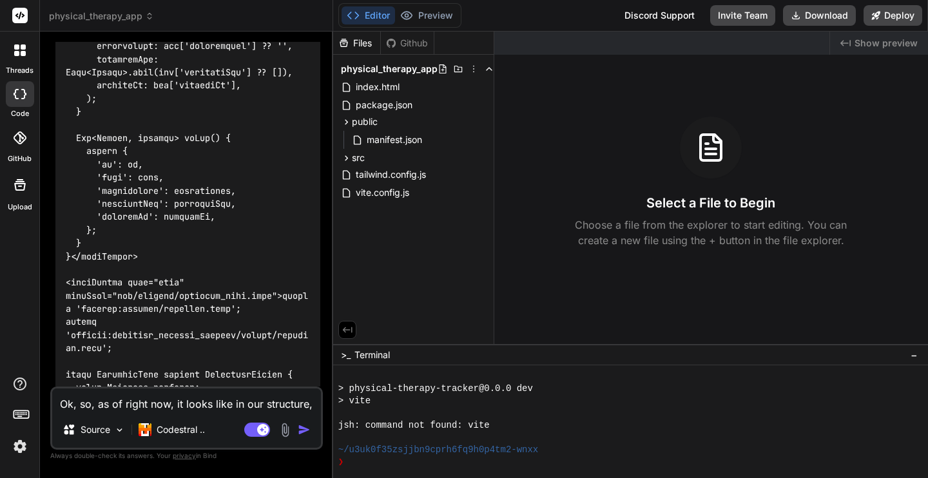
scroll to position [91929, 0]
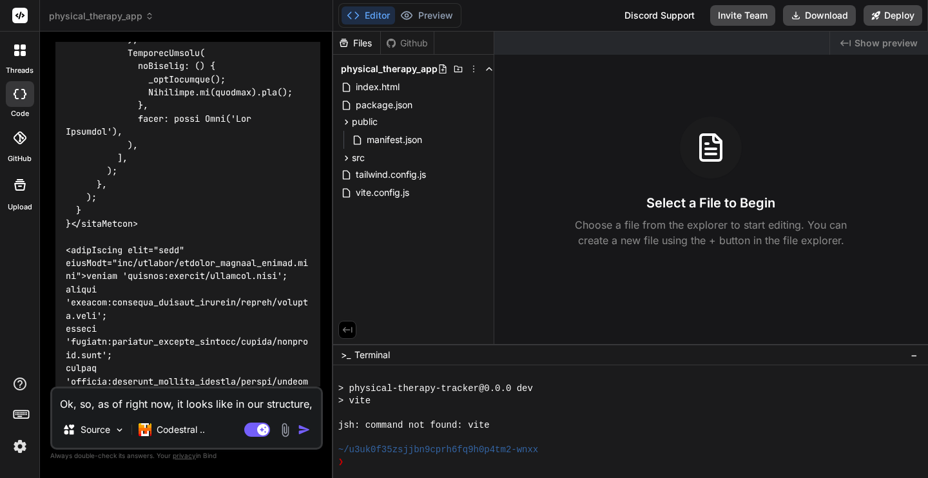
scroll to position [101997, 0]
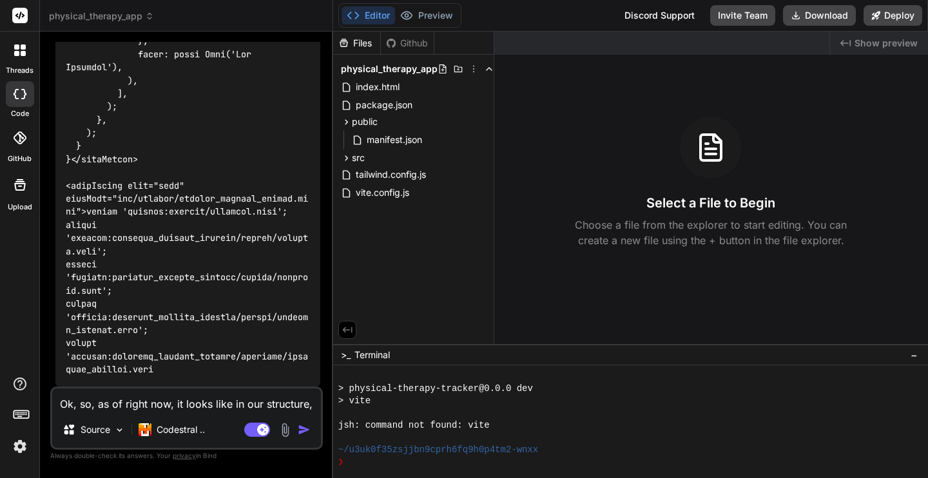
click at [161, 405] on textarea "Ok, so, as of right now, it looks like in our structure, I am missing: │ ├── mo…" at bounding box center [186, 400] width 269 height 23
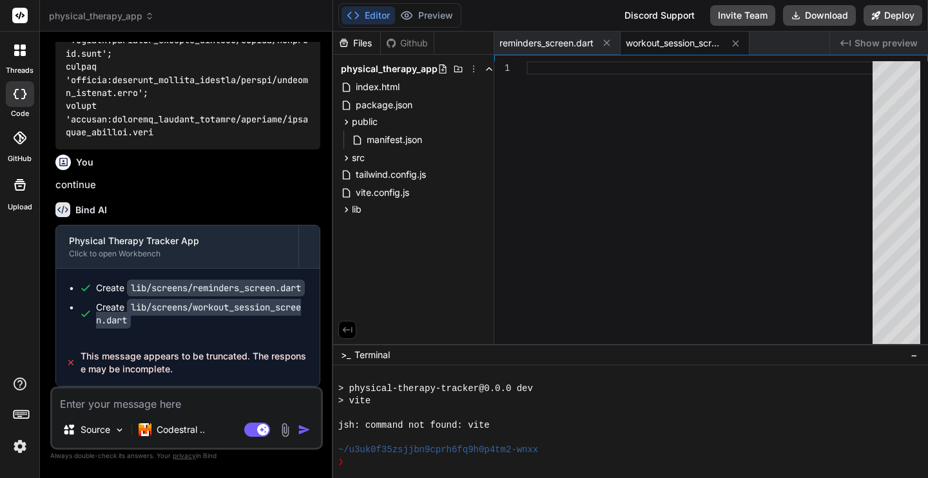
scroll to position [102247, 0]
click at [160, 402] on textarea at bounding box center [186, 400] width 269 height 23
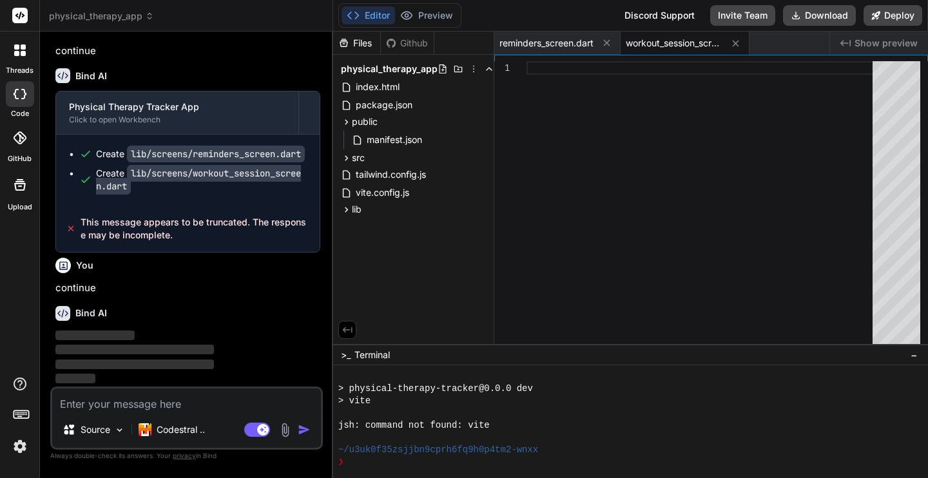
scroll to position [102381, 0]
